Goal: Check status: Check status

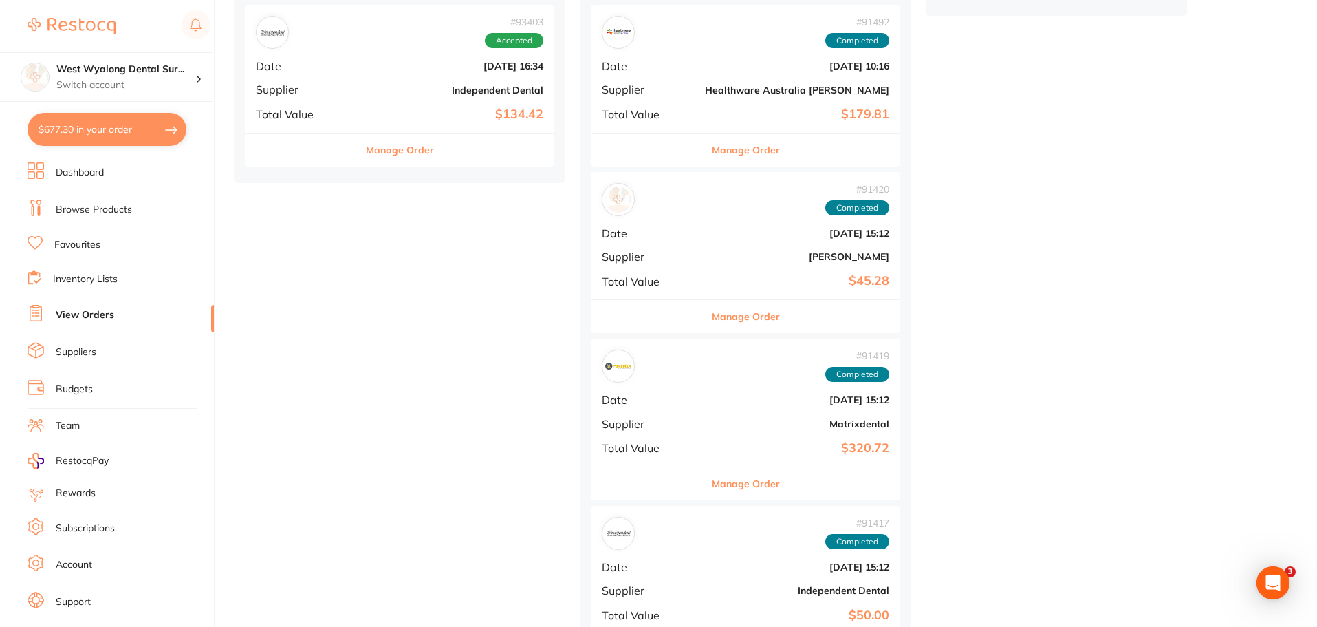
drag, startPoint x: 410, startPoint y: 41, endPoint x: 390, endPoint y: 80, distance: 43.4
click at [390, 90] on b "Independent Dental" at bounding box center [451, 90] width 184 height 11
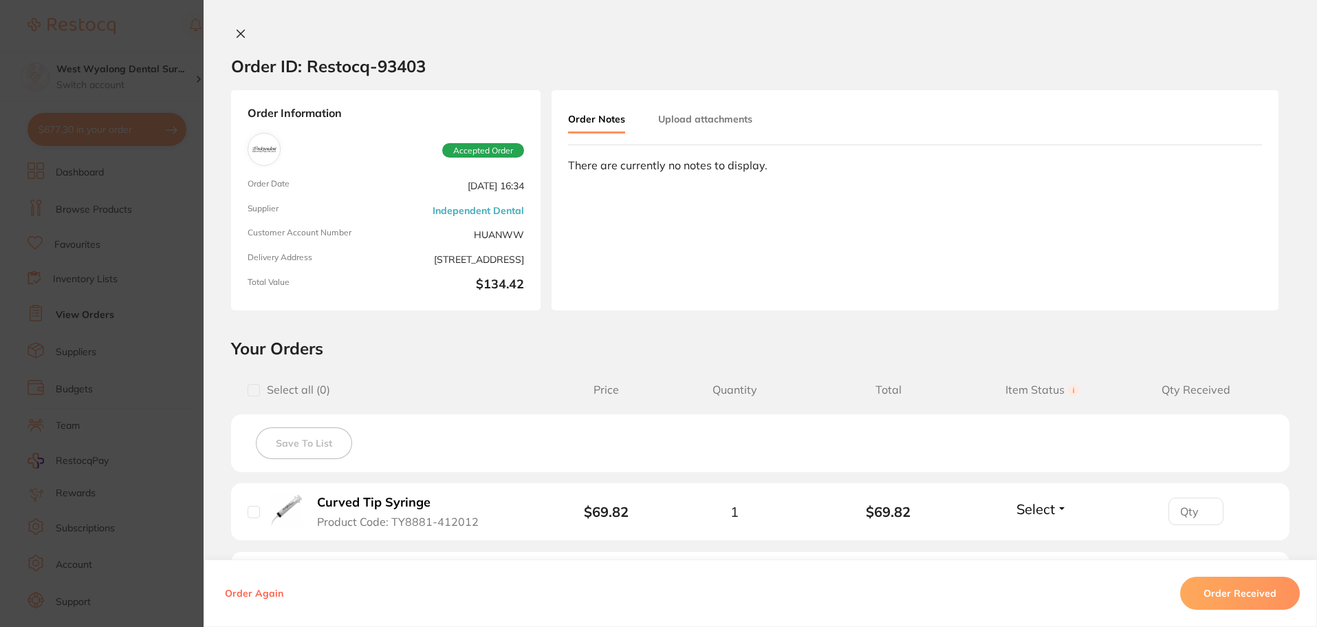
click at [235, 30] on icon at bounding box center [240, 33] width 11 height 11
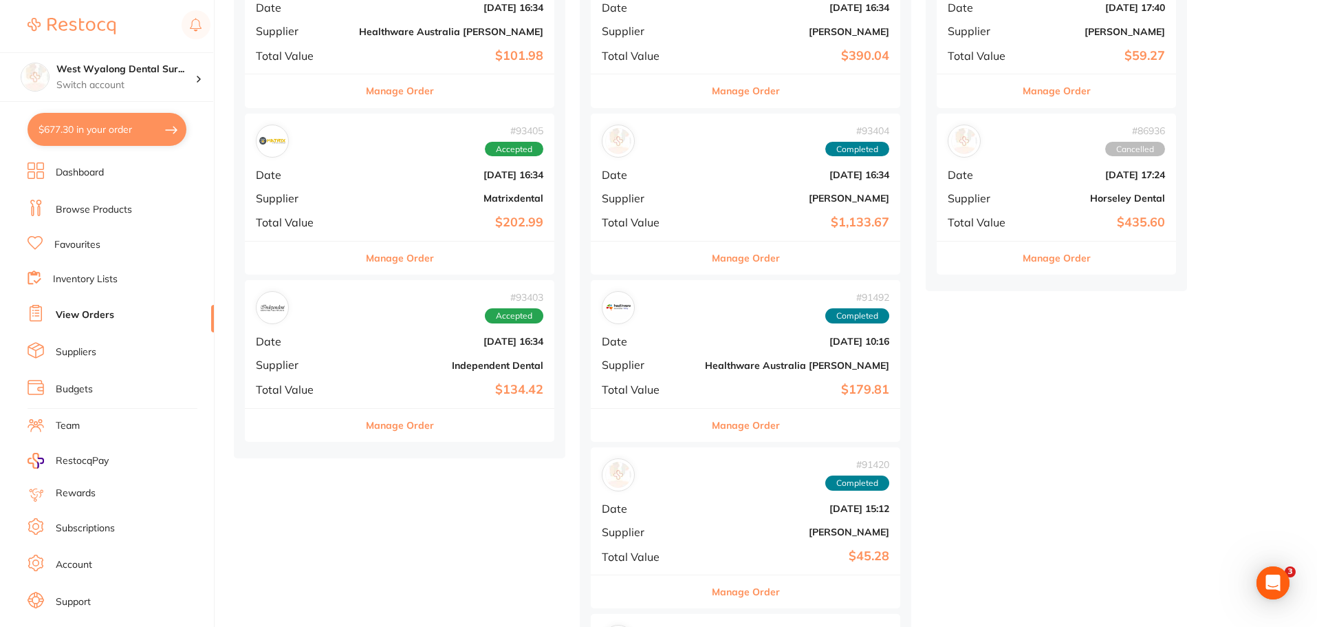
click at [330, 184] on div "# 93405 Accepted Date [DATE] 16:34 Supplier Matrixdental Total Value $202.99" at bounding box center [400, 177] width 310 height 127
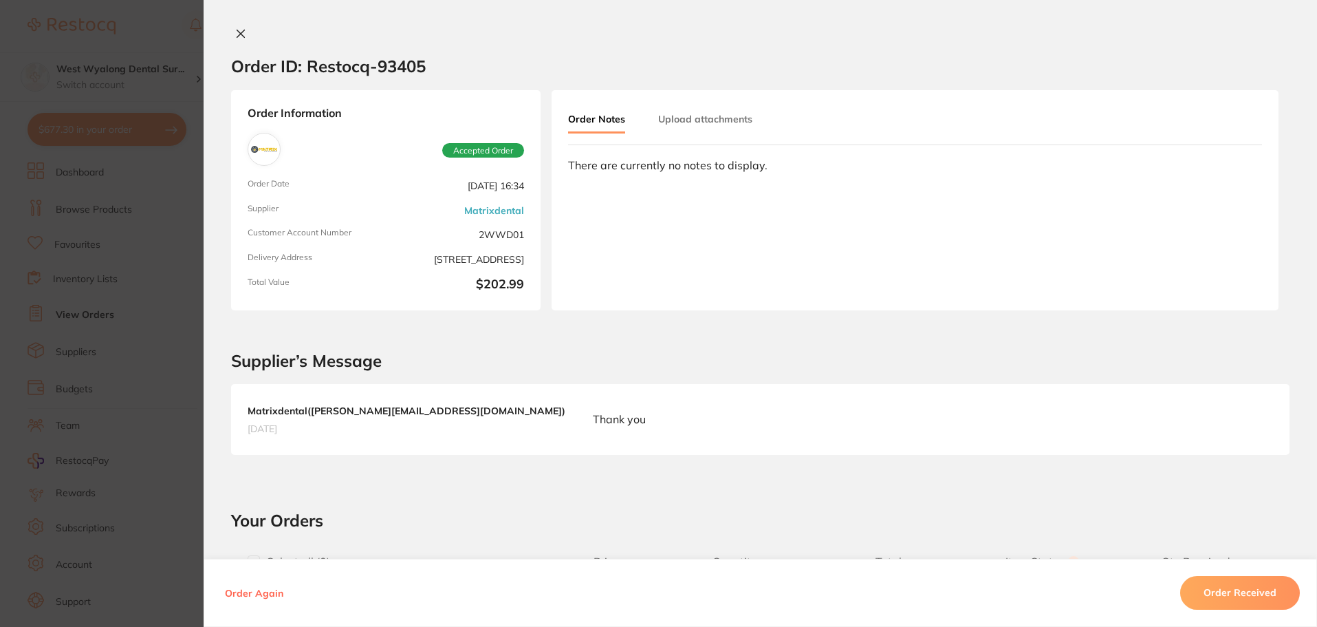
click at [235, 33] on icon at bounding box center [240, 33] width 11 height 11
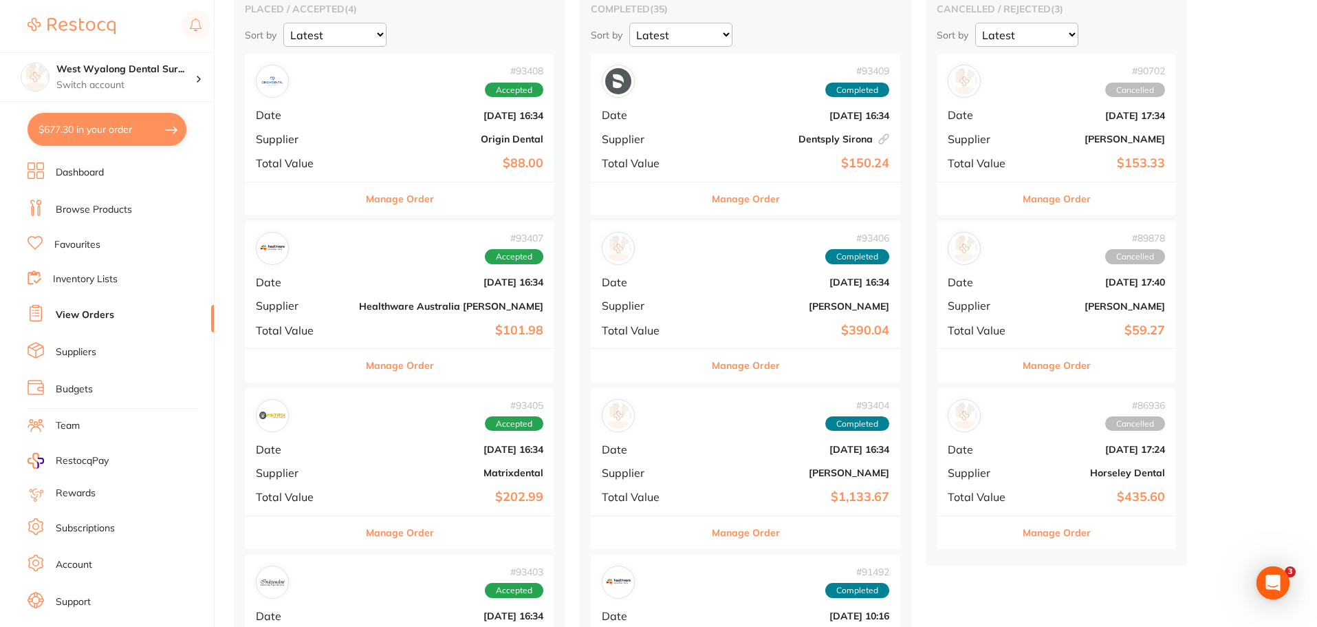
scroll to position [138, 0]
click at [346, 264] on div "# 93407 Accepted" at bounding box center [400, 249] width 288 height 33
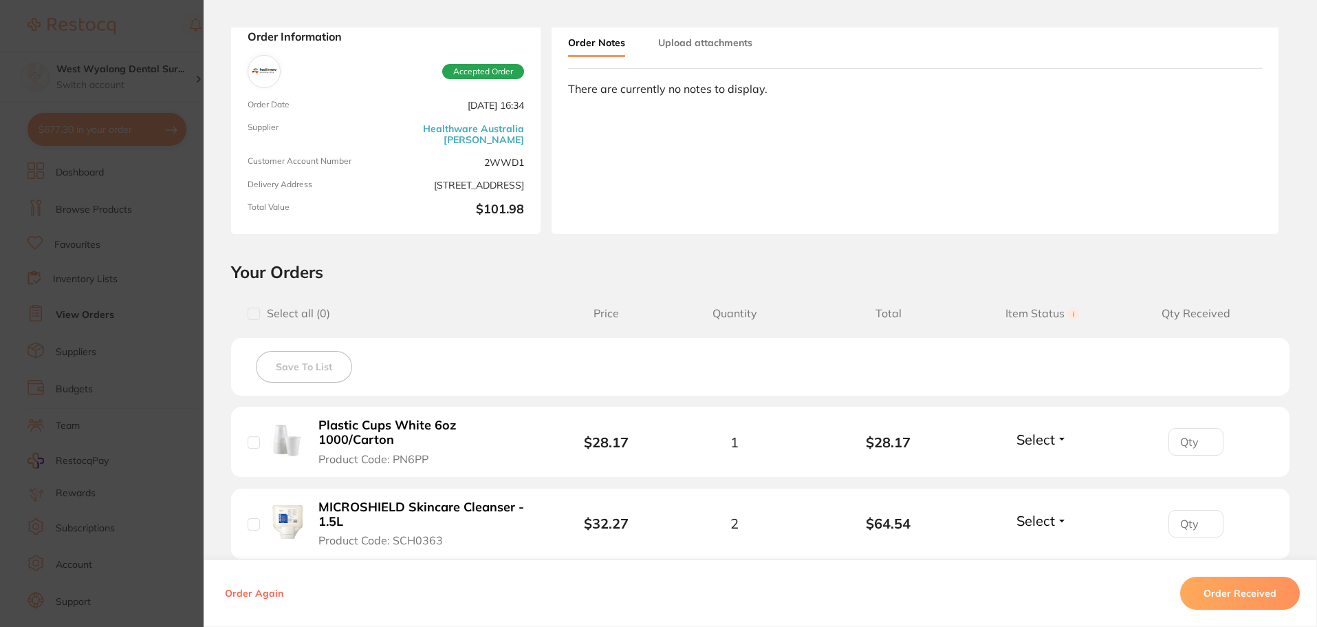
scroll to position [206, 0]
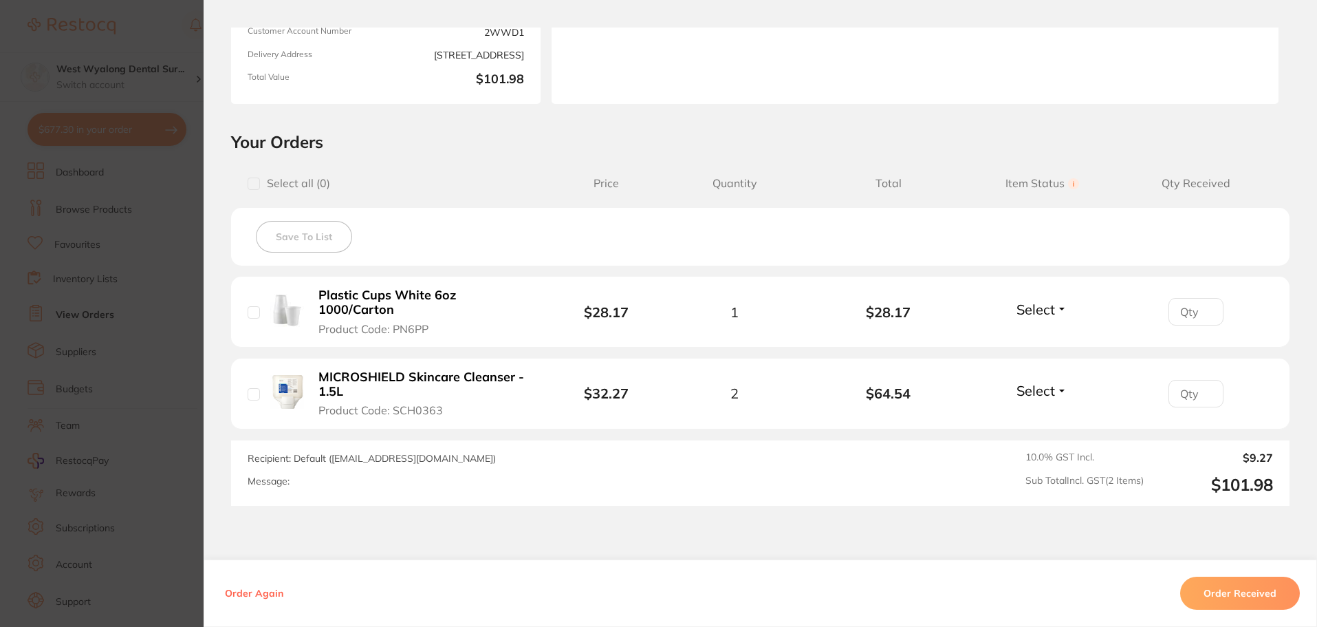
click at [250, 315] on input "checkbox" at bounding box center [254, 312] width 12 height 12
checkbox input "true"
click at [250, 391] on input "checkbox" at bounding box center [254, 394] width 12 height 12
checkbox input "true"
click at [1237, 594] on button "Order Received" at bounding box center [1241, 592] width 120 height 33
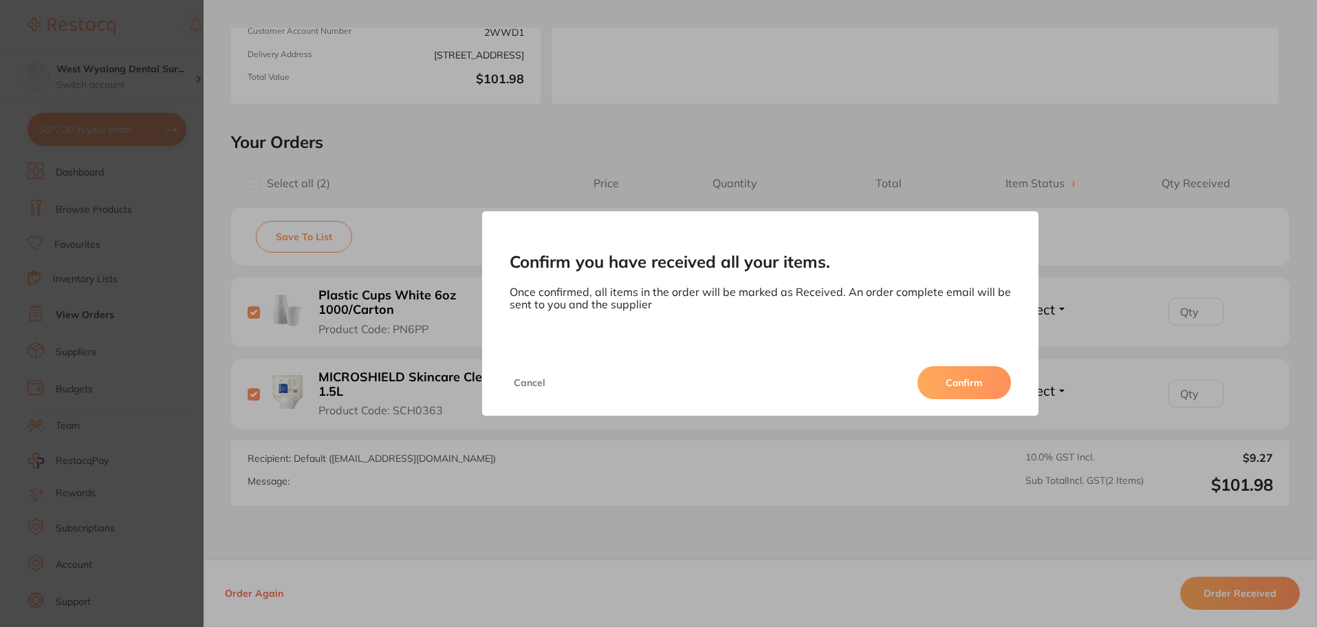
click at [968, 378] on button "Confirm" at bounding box center [965, 382] width 94 height 33
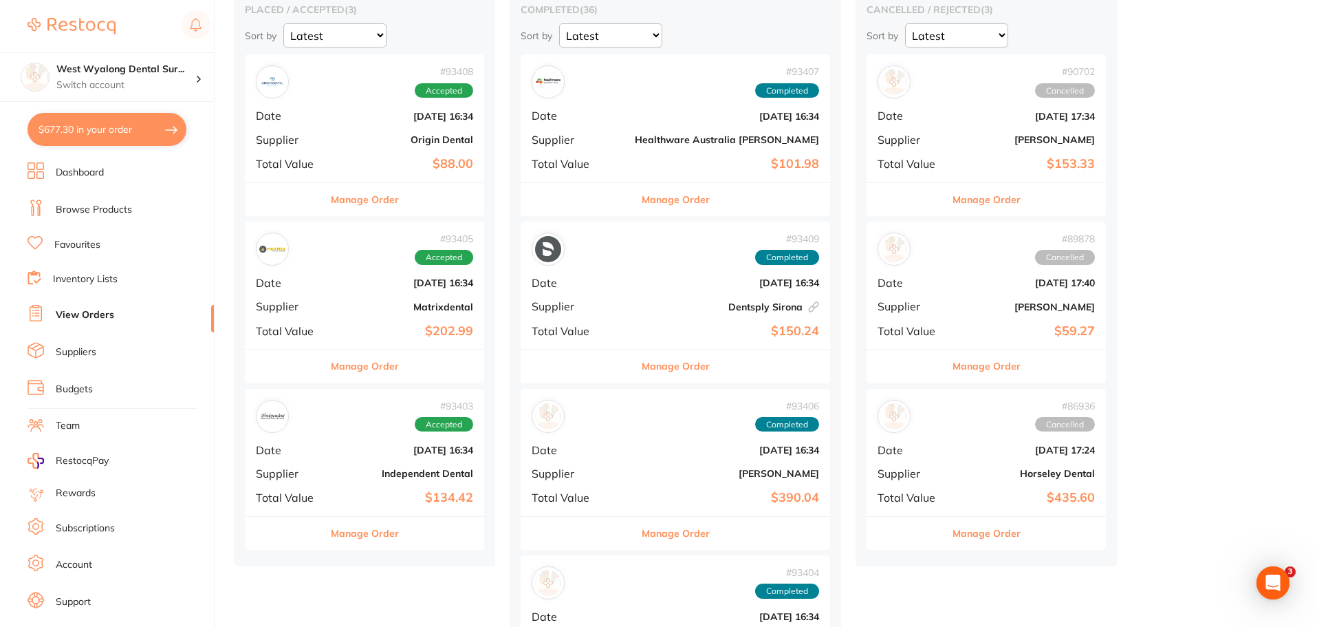
click at [369, 142] on b "Origin Dental" at bounding box center [405, 139] width 138 height 11
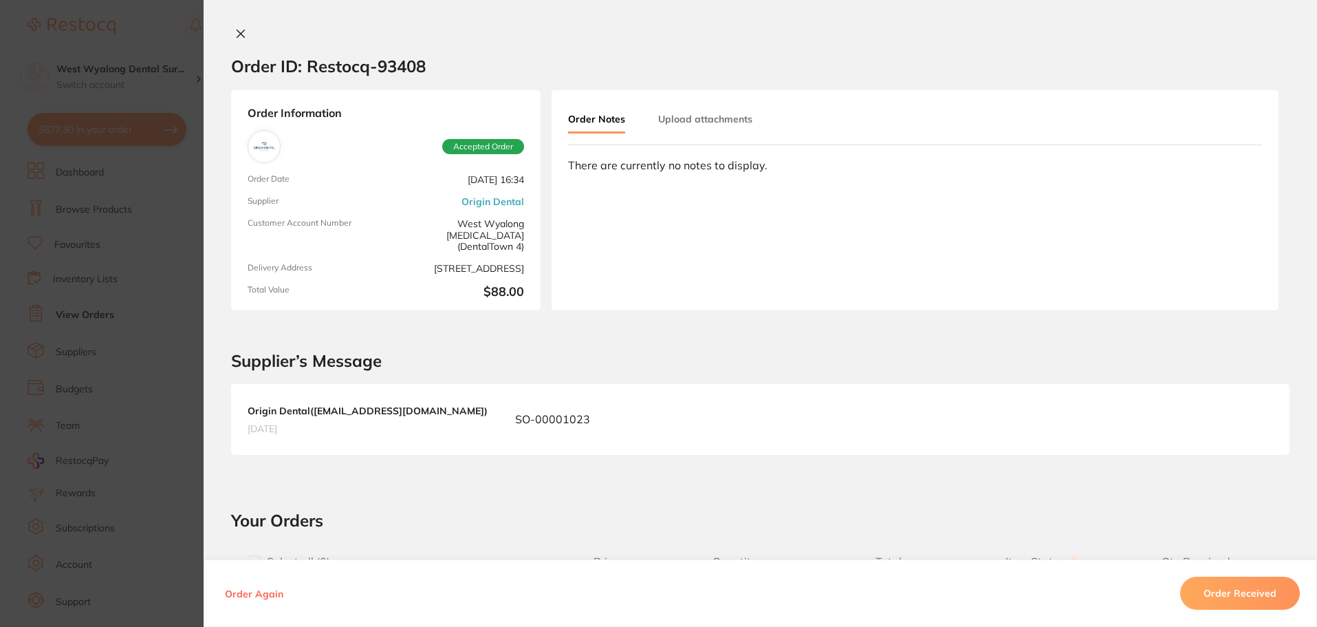
click at [233, 26] on div "Order ID: Restocq- 93408 Order Information Accepted Order Order Date [DATE] 16:…" at bounding box center [761, 313] width 1114 height 627
click at [235, 35] on icon at bounding box center [240, 33] width 11 height 11
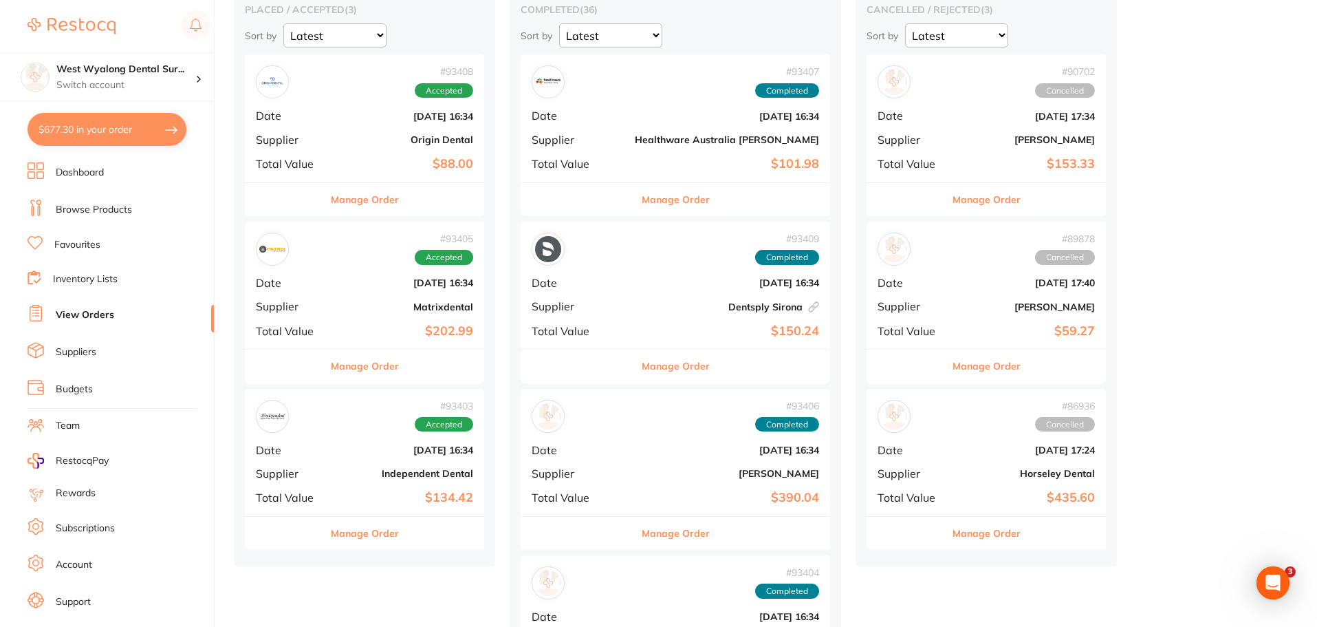
click at [313, 306] on span "Supplier" at bounding box center [290, 306] width 69 height 12
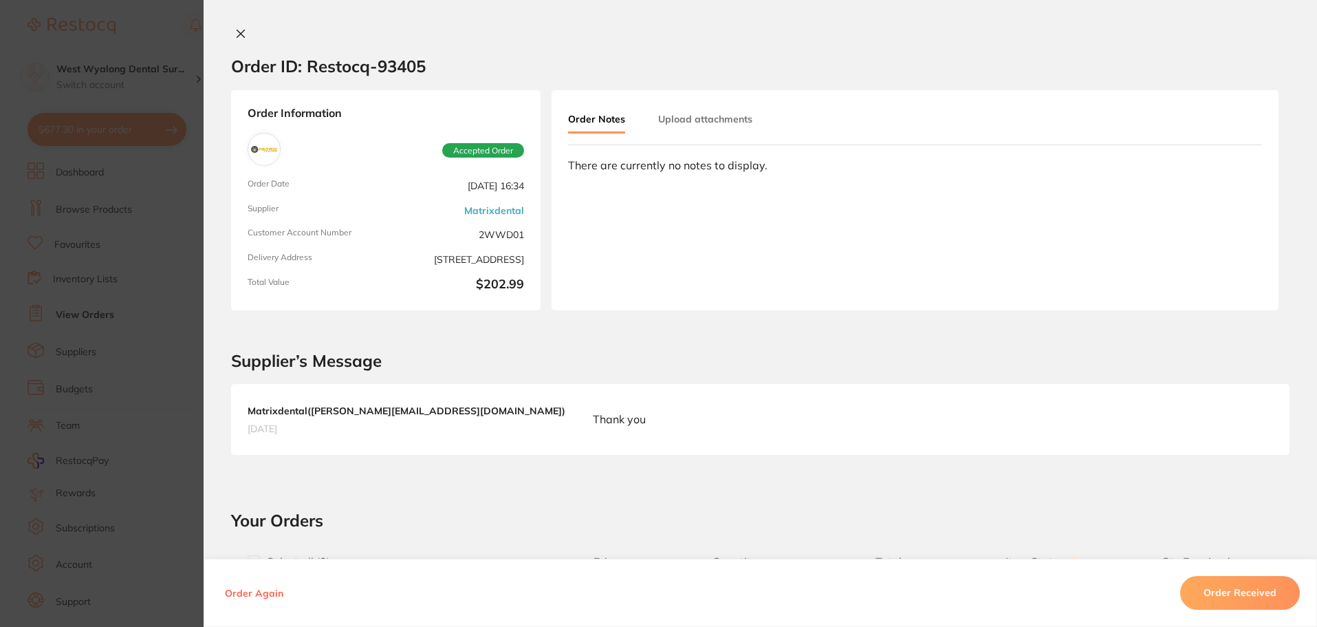
click at [231, 32] on button at bounding box center [240, 35] width 19 height 14
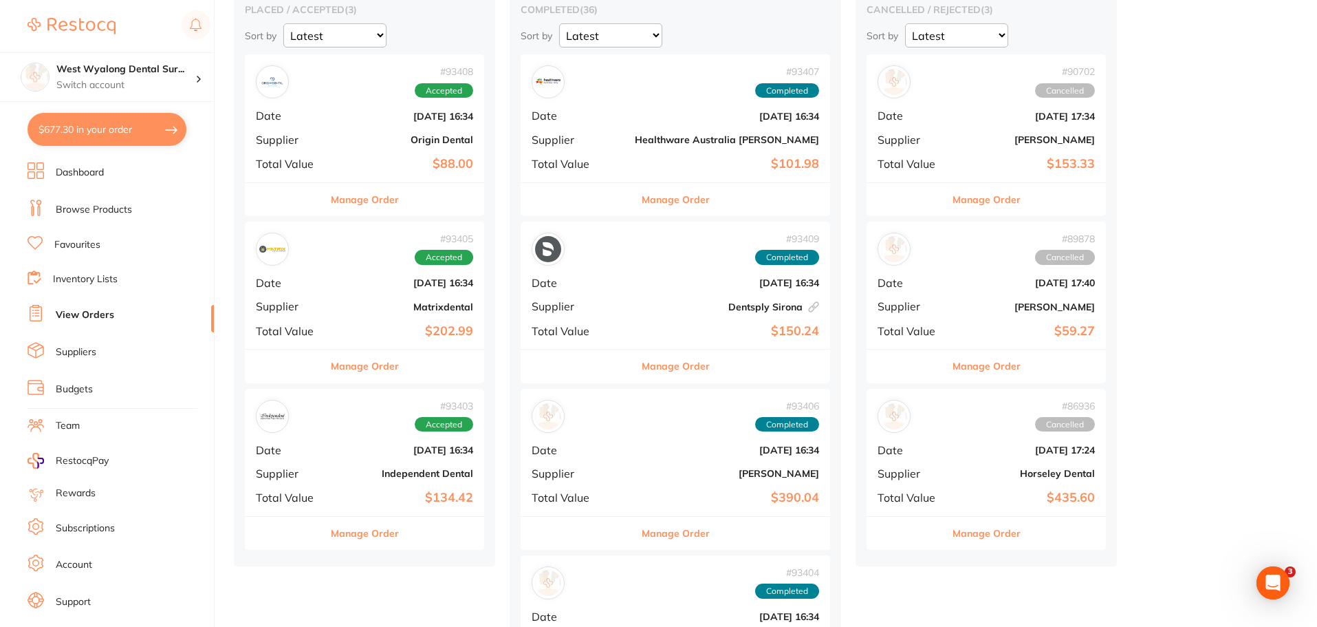
click at [318, 164] on span "Total Value" at bounding box center [290, 164] width 69 height 12
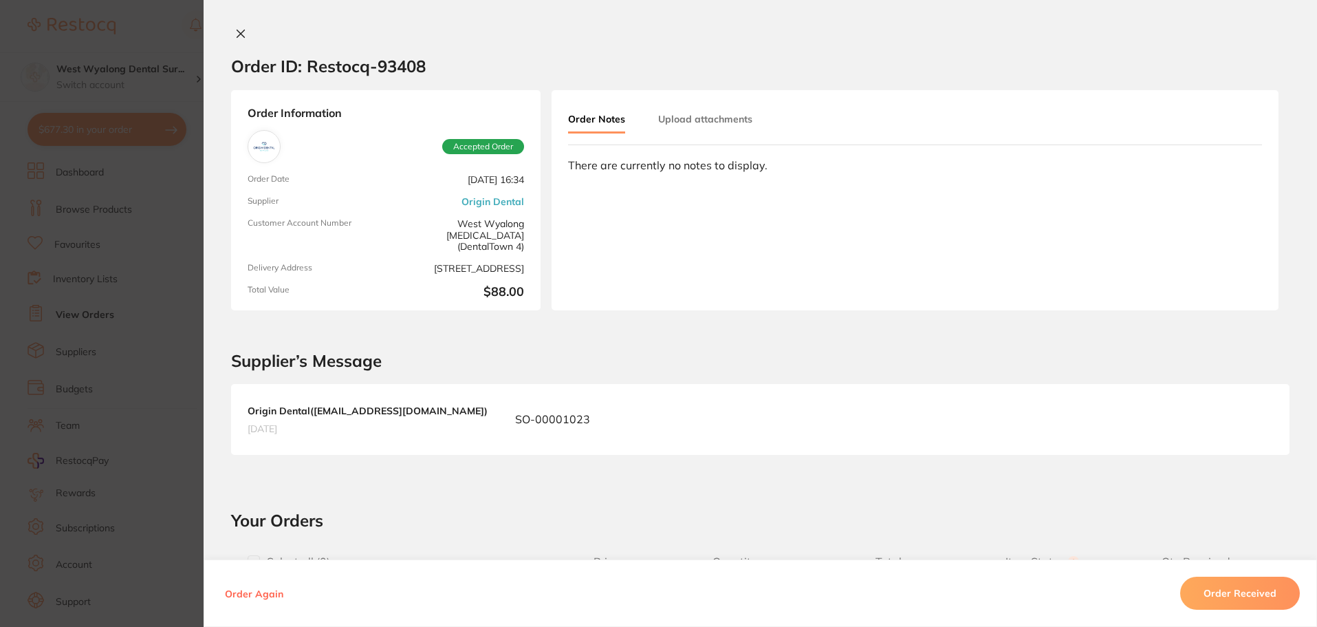
click at [235, 28] on icon at bounding box center [240, 33] width 11 height 11
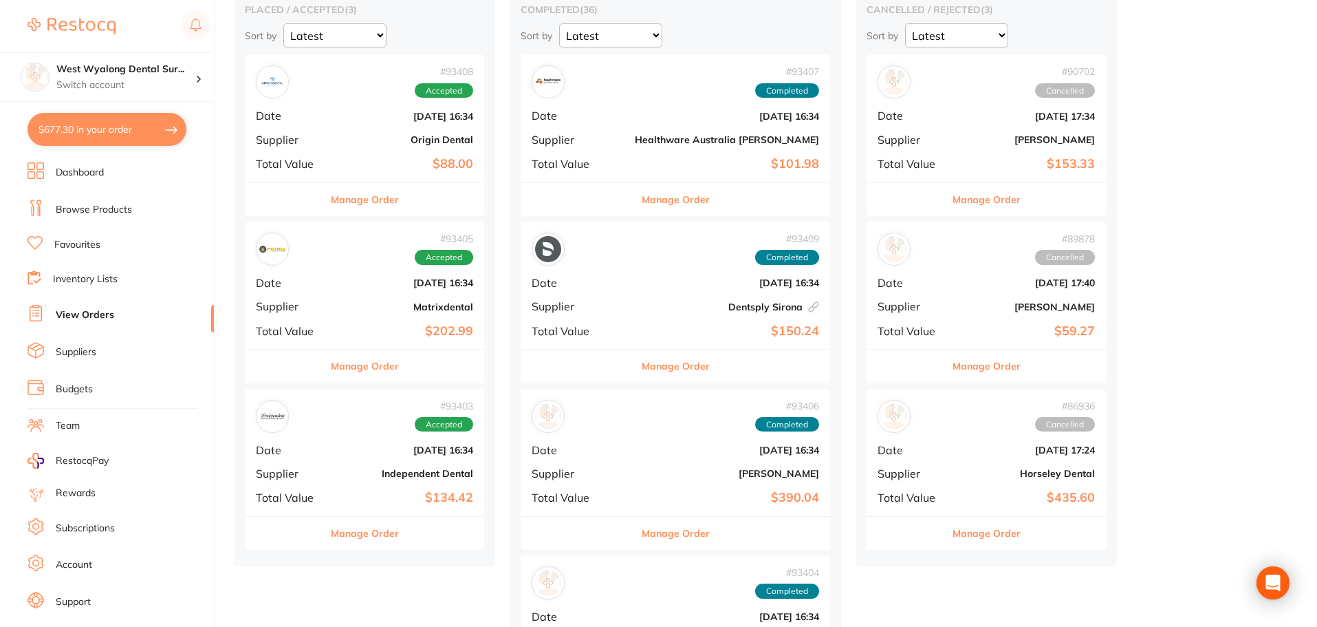
drag, startPoint x: 376, startPoint y: 451, endPoint x: 381, endPoint y: 444, distance: 7.8
click at [378, 449] on b "[DATE] 16:34" at bounding box center [405, 449] width 138 height 11
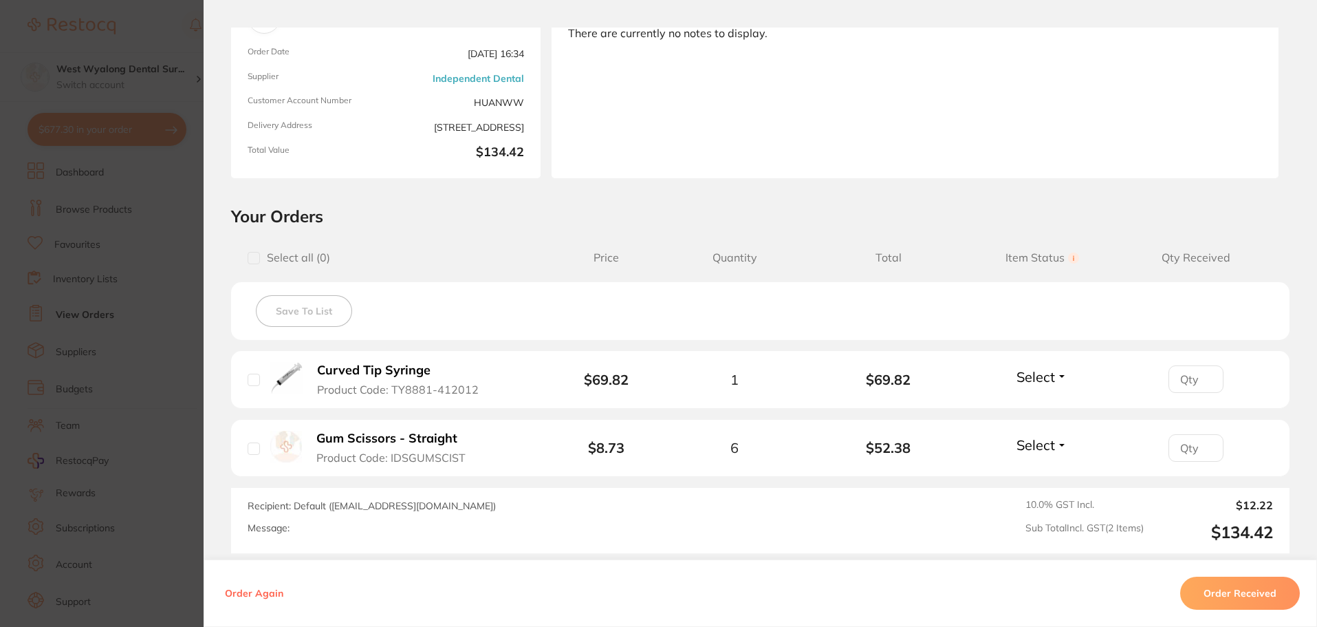
scroll to position [138, 0]
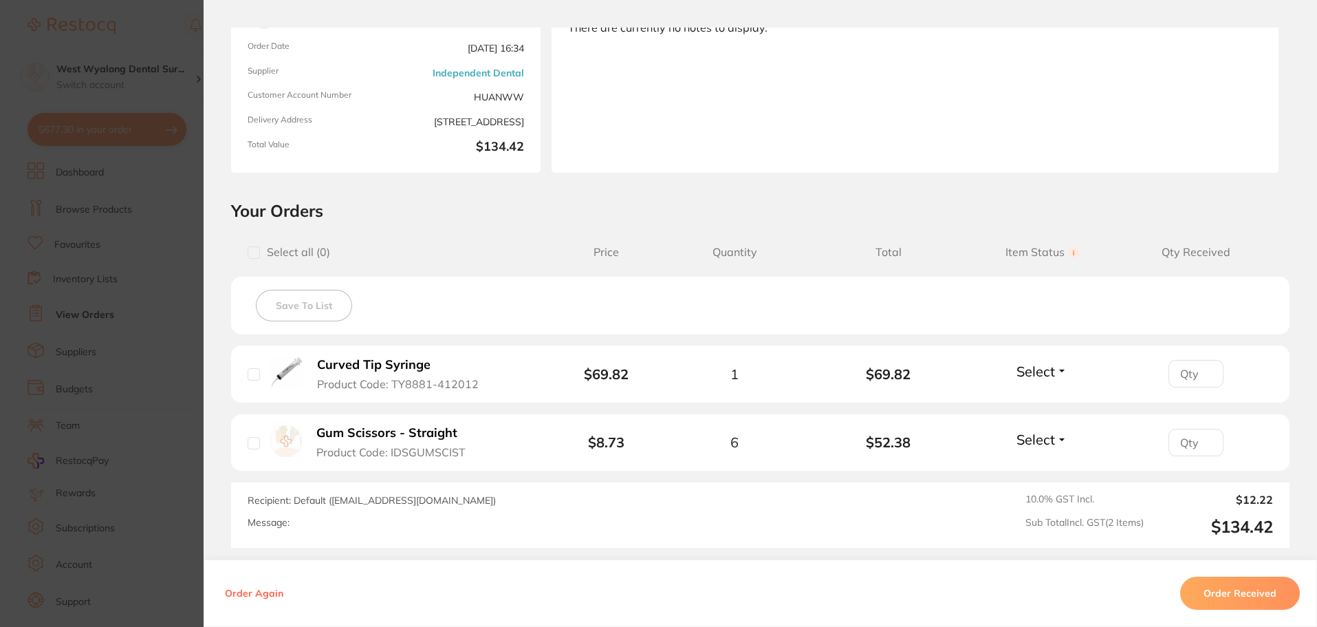
click at [250, 374] on input "checkbox" at bounding box center [254, 374] width 12 height 12
checkbox input "true"
click at [249, 446] on input "checkbox" at bounding box center [254, 443] width 12 height 12
checkbox input "true"
click at [1280, 593] on button "Order Received" at bounding box center [1241, 592] width 120 height 33
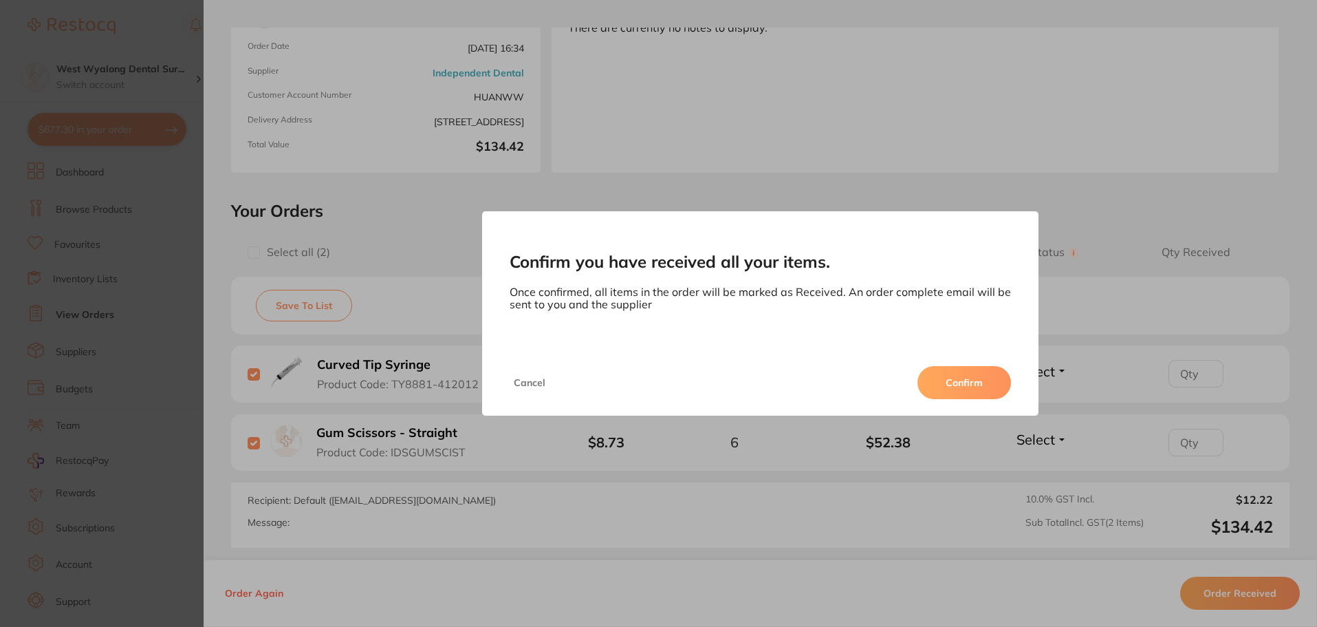
click at [991, 385] on button "Confirm" at bounding box center [965, 382] width 94 height 33
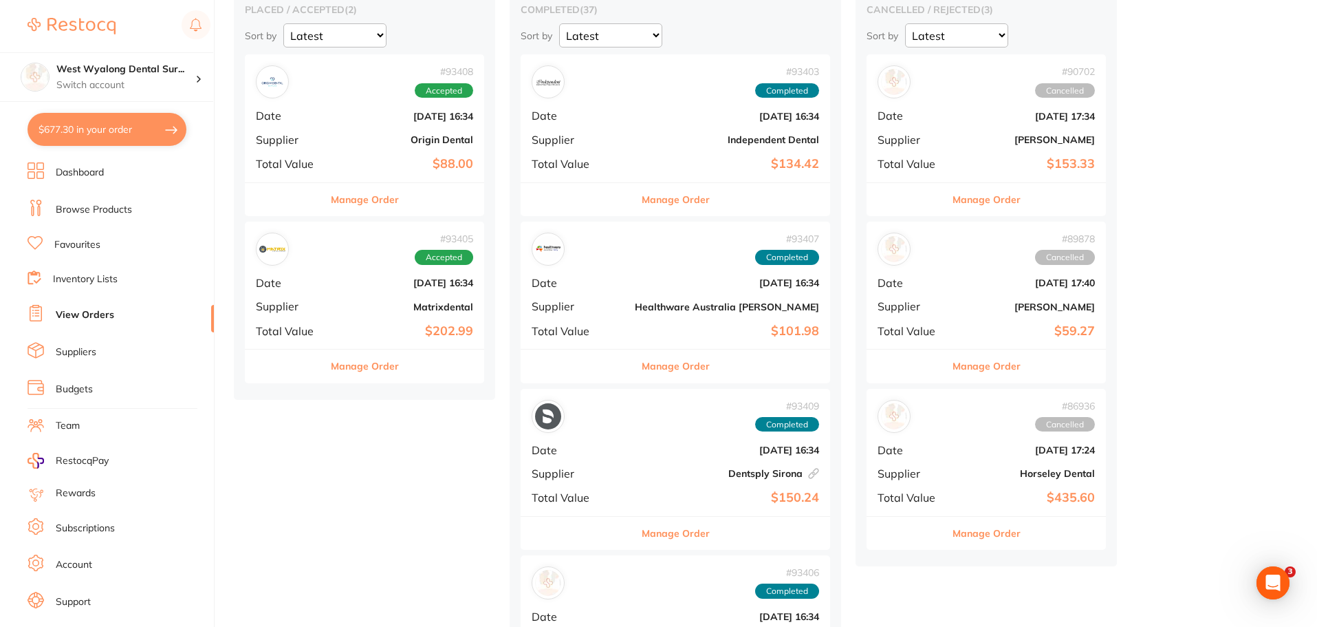
click at [399, 322] on div "# 93405 Accepted Date [DATE] 16:34 Supplier Matrixdental Total Value $202.99" at bounding box center [364, 285] width 239 height 127
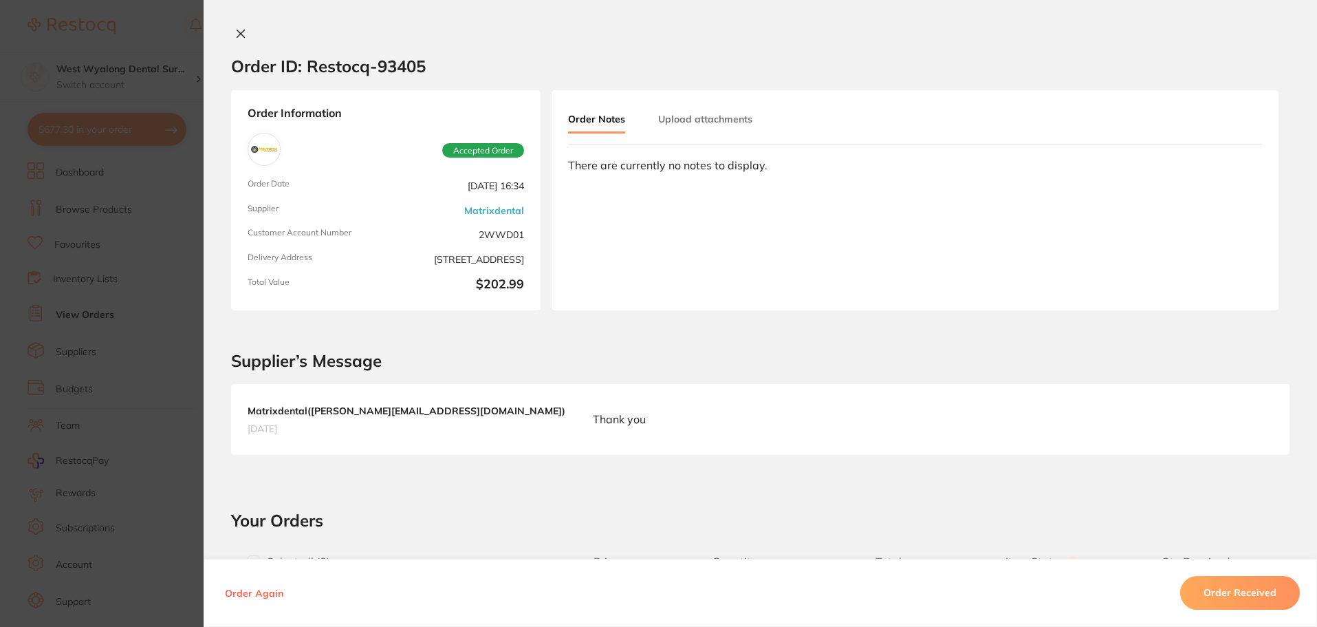
click at [399, 322] on section "Order ID: Restocq- 93405 Order Information Accepted Order Order Date [DATE] 16:…" at bounding box center [658, 313] width 1317 height 627
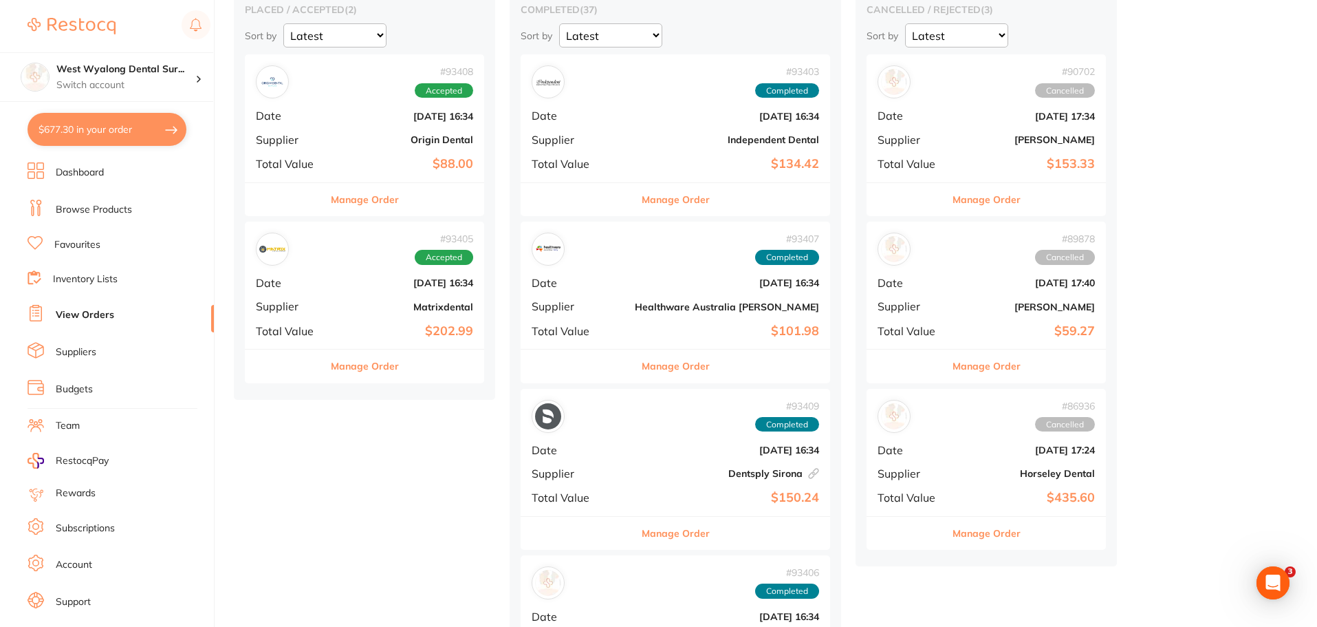
click at [398, 322] on div "# 93405 Accepted Date [DATE] 16:34 Supplier Matrixdental Total Value $202.99" at bounding box center [364, 285] width 239 height 127
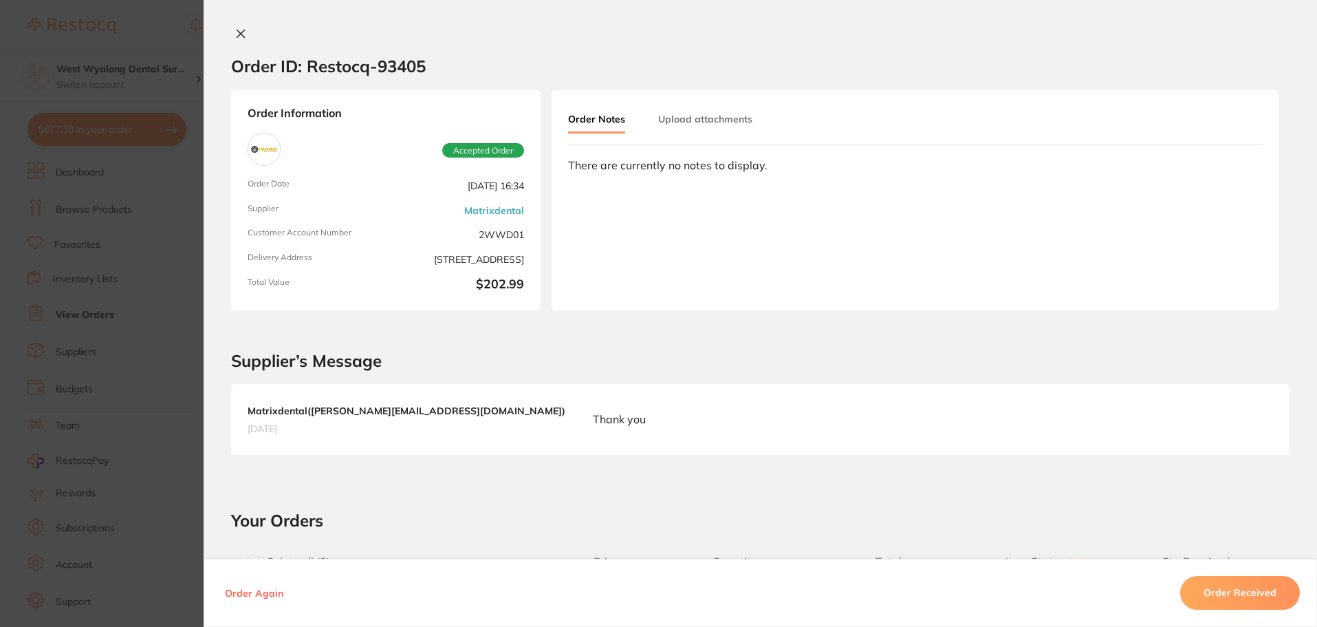
click at [235, 29] on icon at bounding box center [240, 33] width 11 height 11
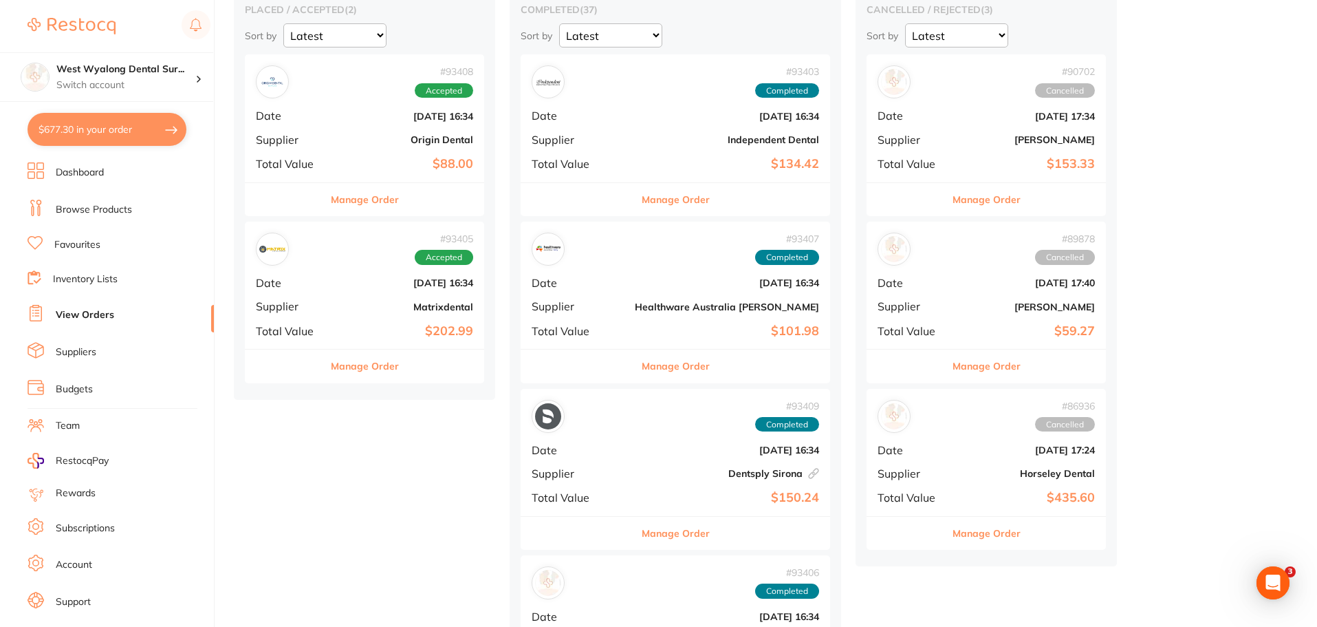
click at [346, 129] on div "# 93408 Accepted Date [DATE] 16:34 Supplier Origin Dental Total Value $88.00" at bounding box center [364, 117] width 239 height 127
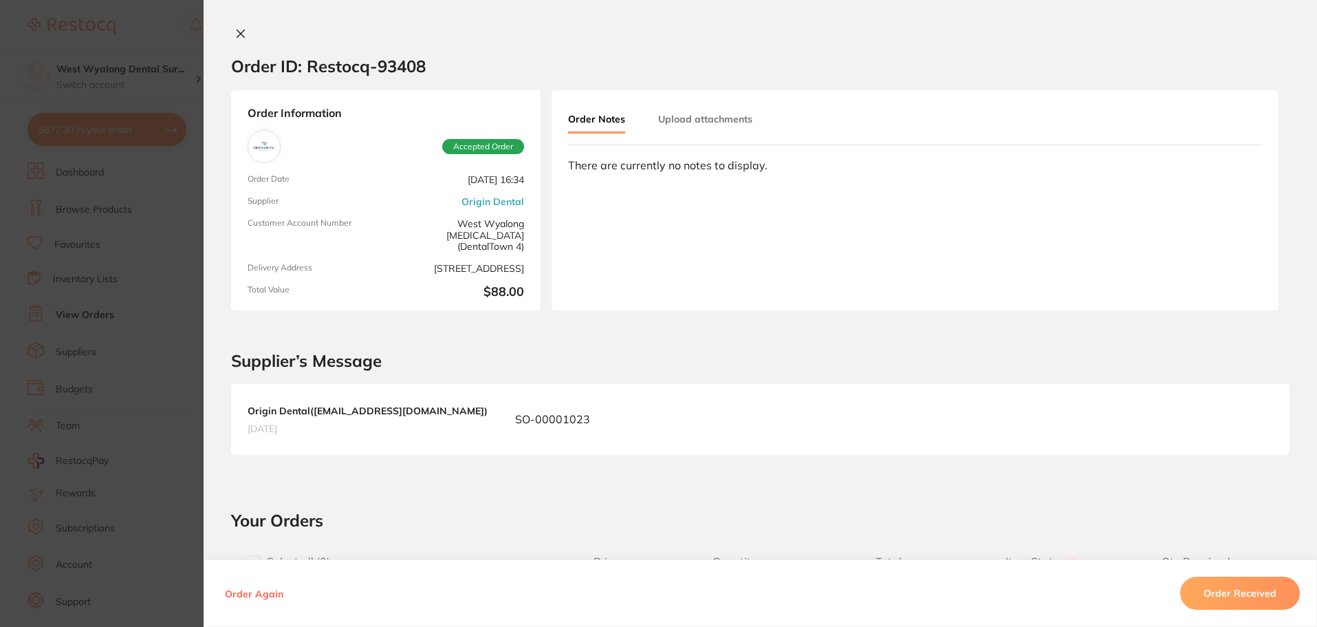
click at [346, 129] on section "Order ID: Restocq- 93408 Order Information Accepted Order Order Date [DATE] 16:…" at bounding box center [658, 313] width 1317 height 627
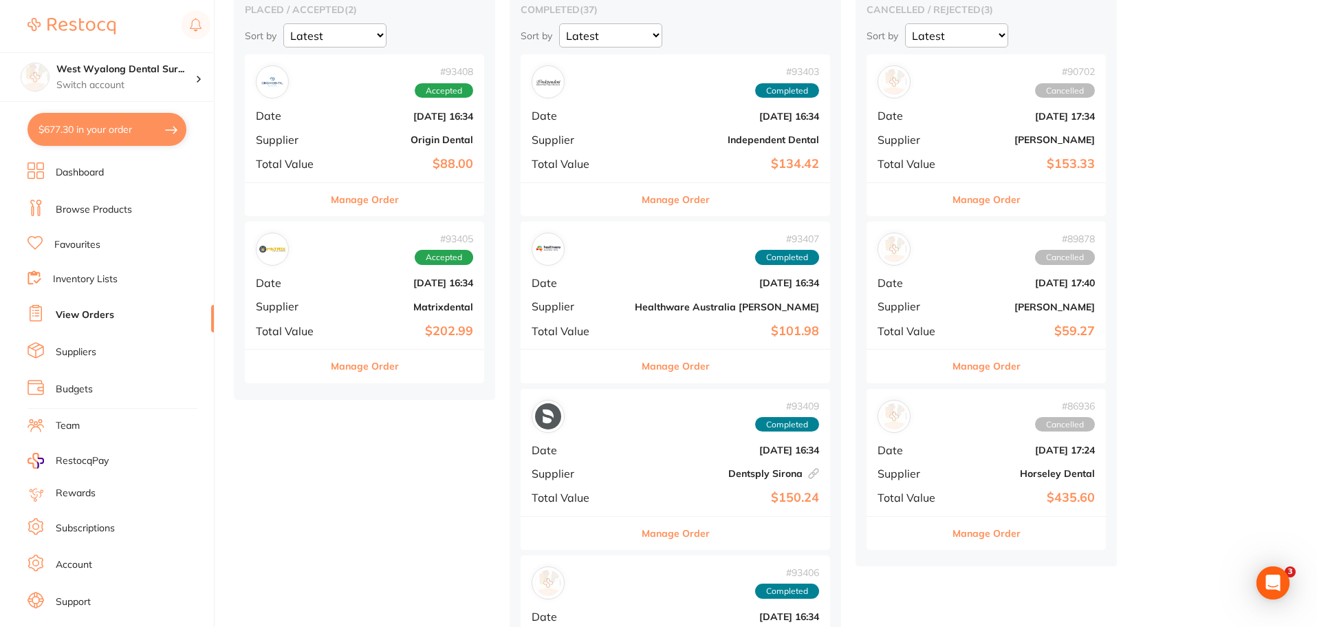
click at [325, 144] on div "# 93408 Accepted Date [DATE] 16:34 Supplier Origin Dental Total Value $88.00" at bounding box center [364, 117] width 239 height 127
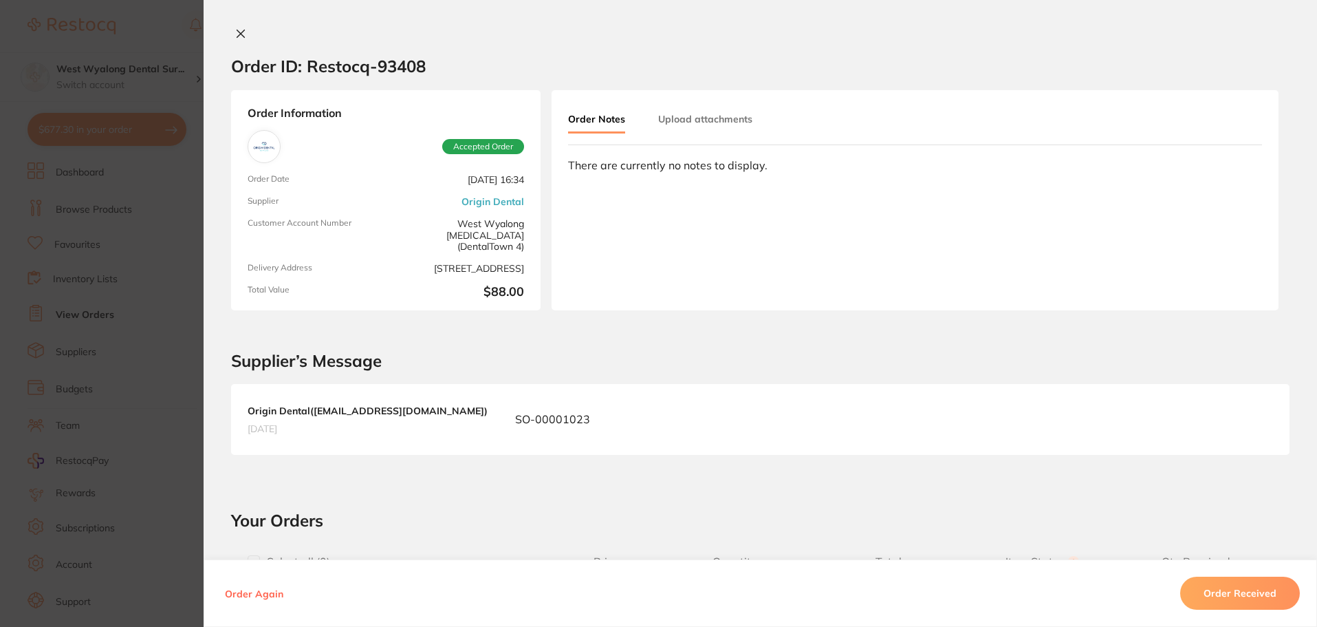
click at [325, 144] on section "Order ID: Restocq- 93408 Order Information Accepted Order Order Date [DATE] 16:…" at bounding box center [658, 313] width 1317 height 627
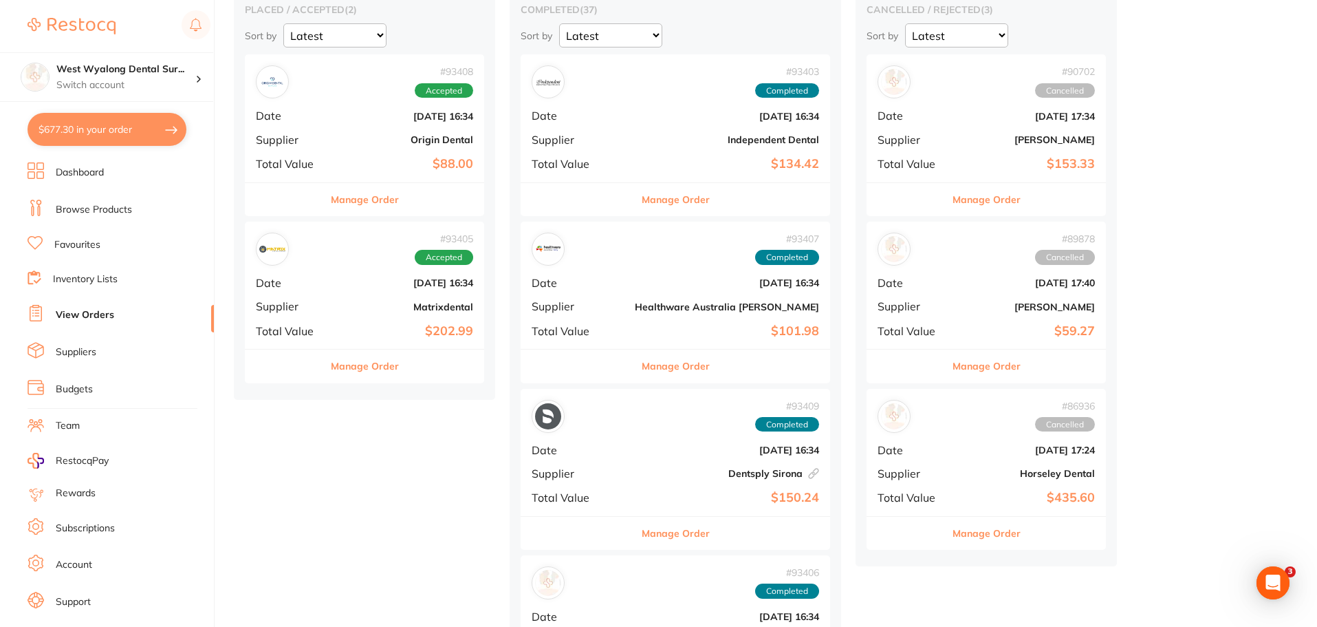
click at [365, 129] on div "# 93408 Accepted Date [DATE] 16:34 Supplier Origin Dental Total Value $88.00" at bounding box center [364, 117] width 239 height 127
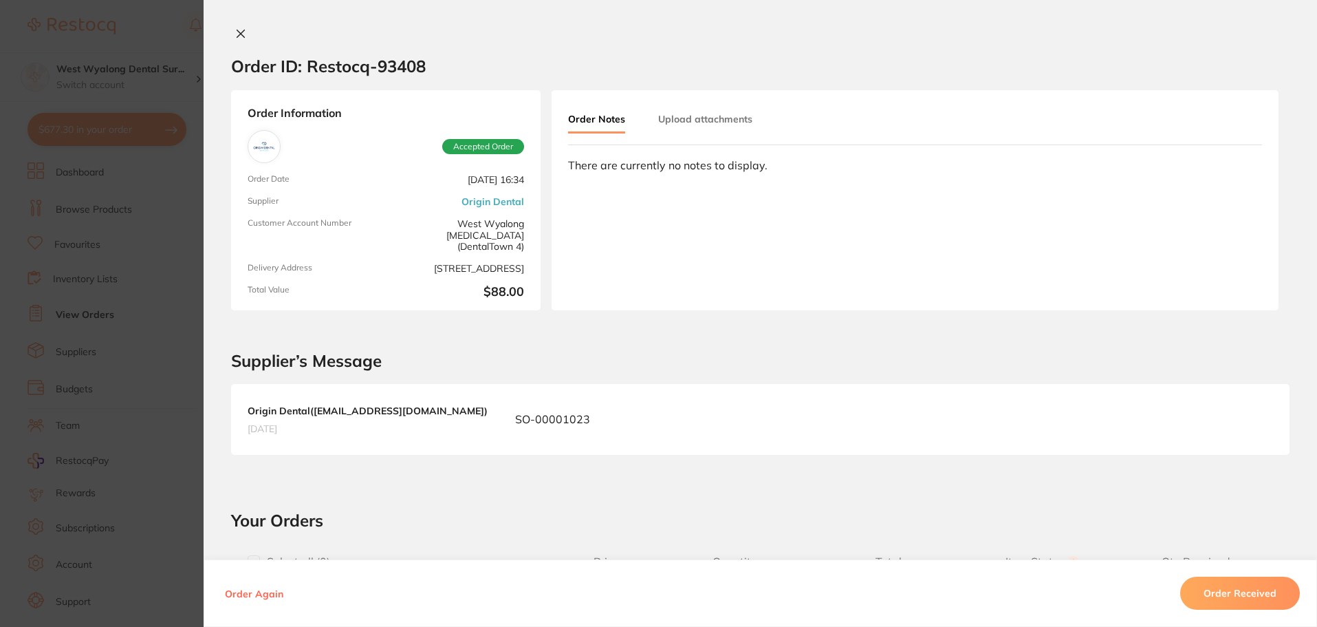
click at [241, 34] on icon at bounding box center [240, 33] width 11 height 11
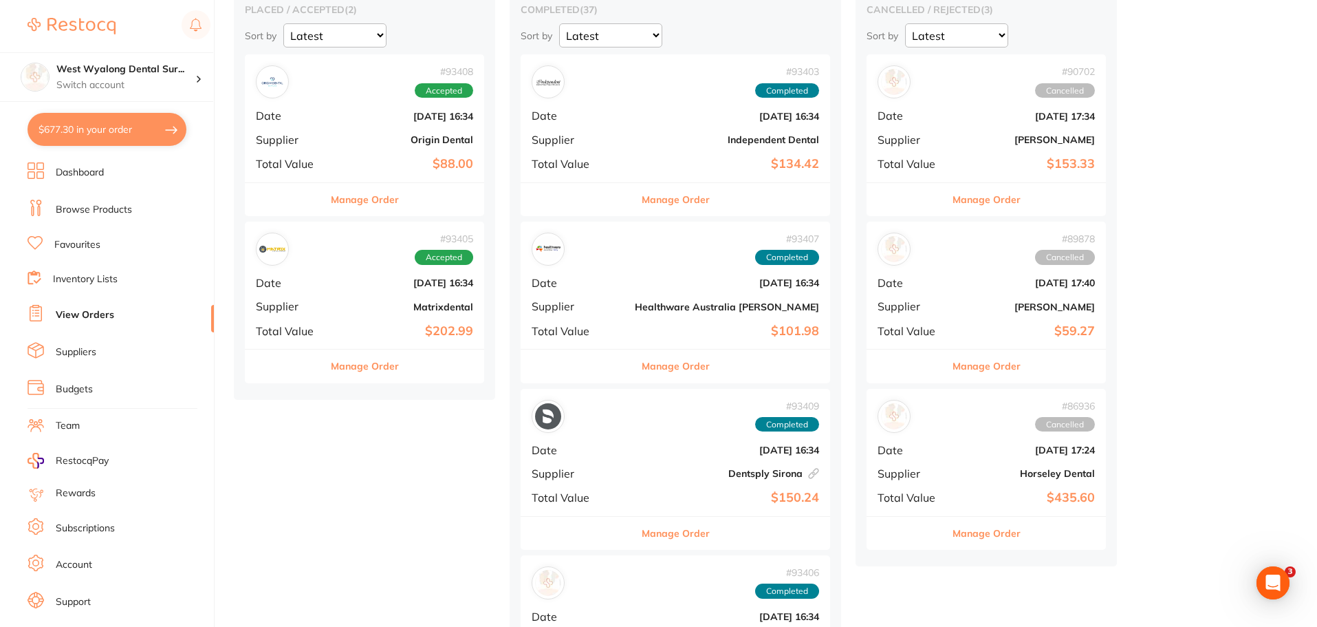
click at [357, 295] on div "# 93405 Accepted Date [DATE] 16:34 Supplier Matrixdental Total Value $202.99" at bounding box center [364, 285] width 239 height 127
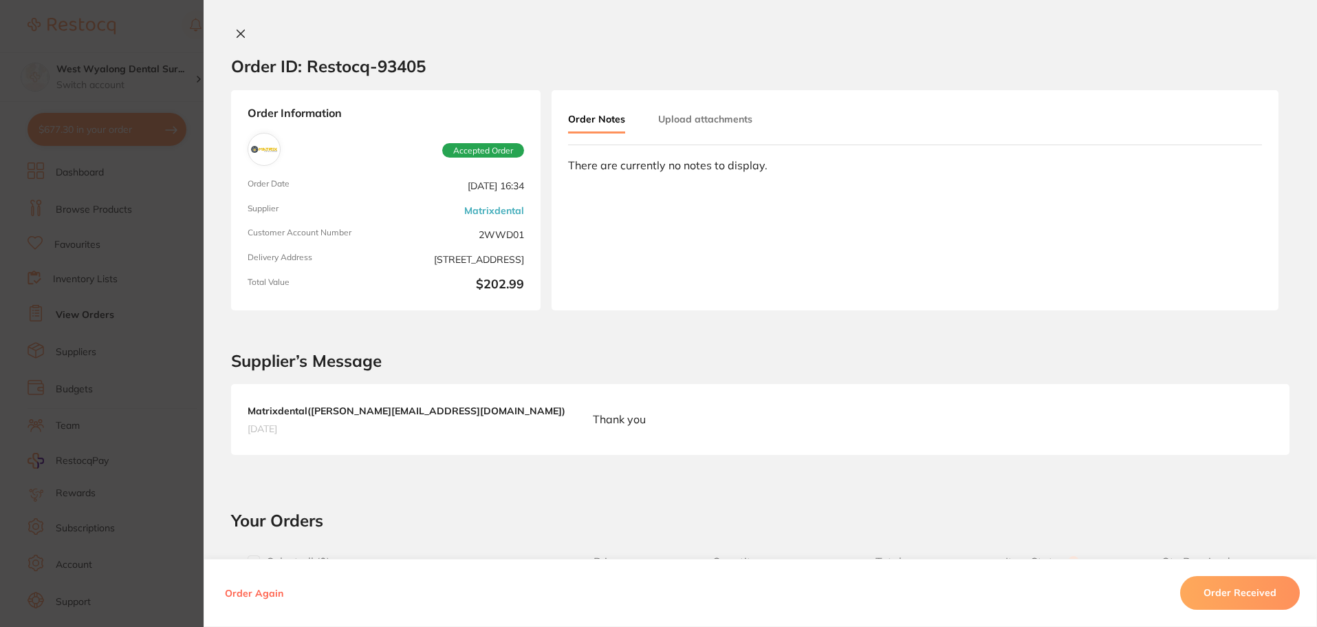
click at [357, 295] on section "Order ID: Restocq- 93405 Order Information Accepted Order Order Date [DATE] 16:…" at bounding box center [658, 313] width 1317 height 627
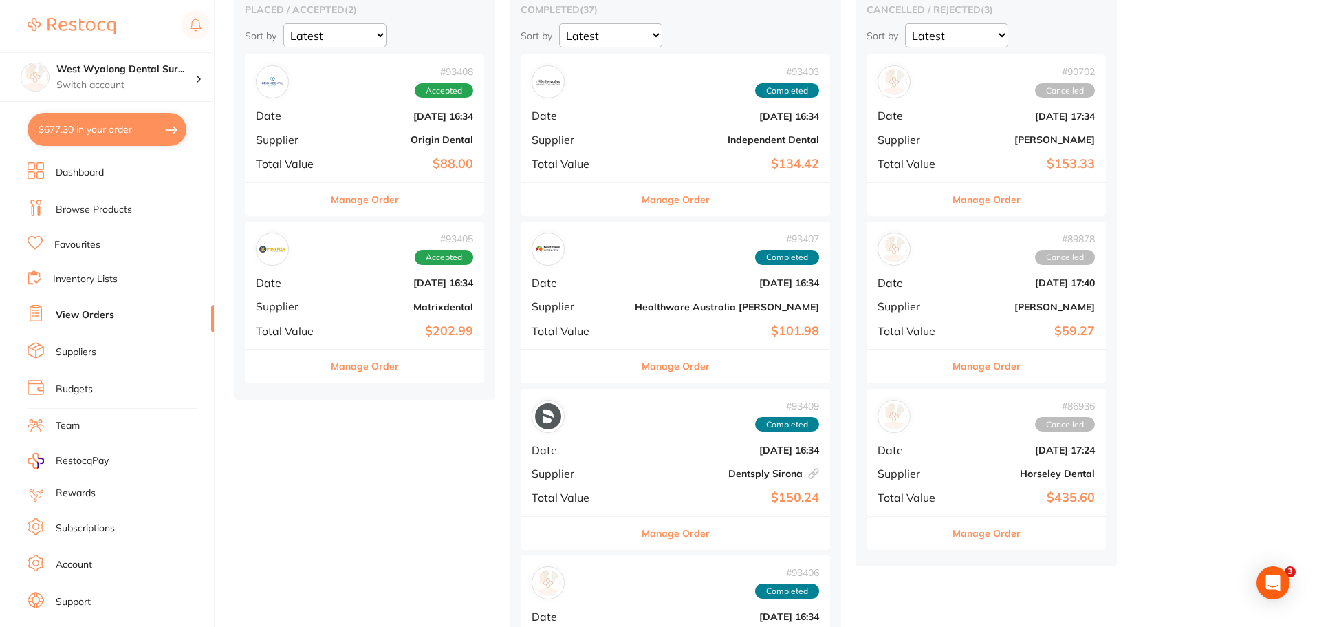
click at [357, 295] on div "# 93405 Accepted Date [DATE] 16:34 Supplier Matrixdental Total Value $202.99" at bounding box center [364, 285] width 239 height 127
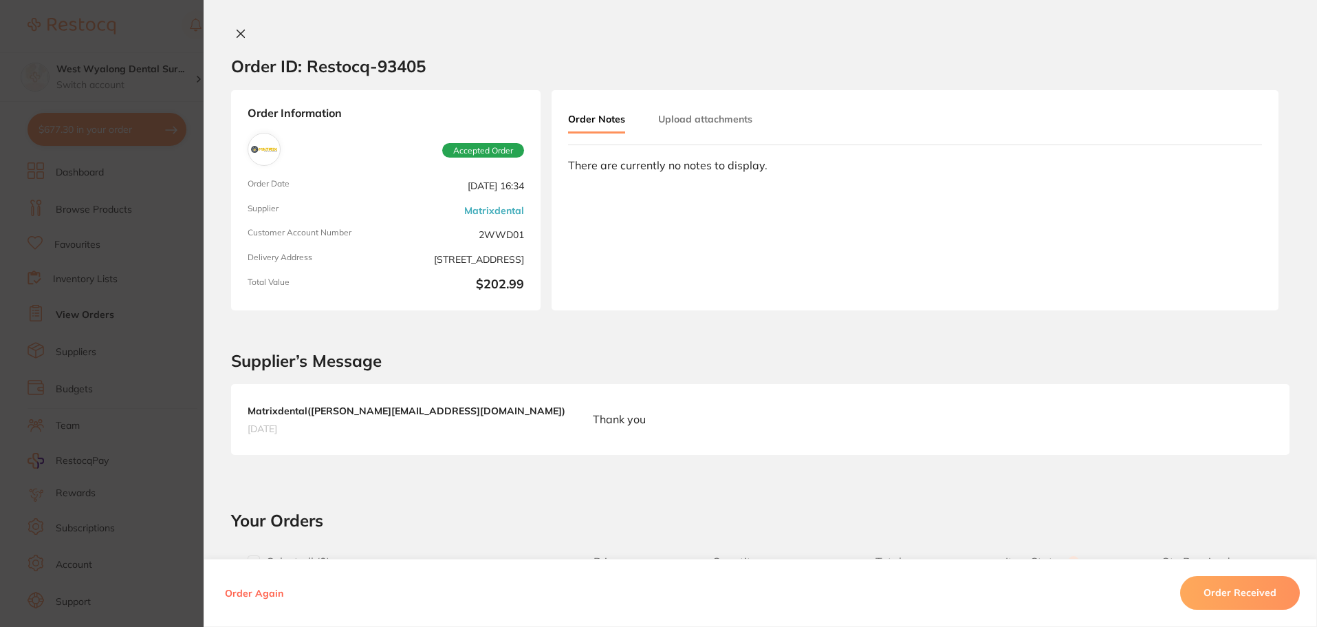
click at [243, 33] on button at bounding box center [240, 35] width 19 height 14
